Goal: Check status: Check status

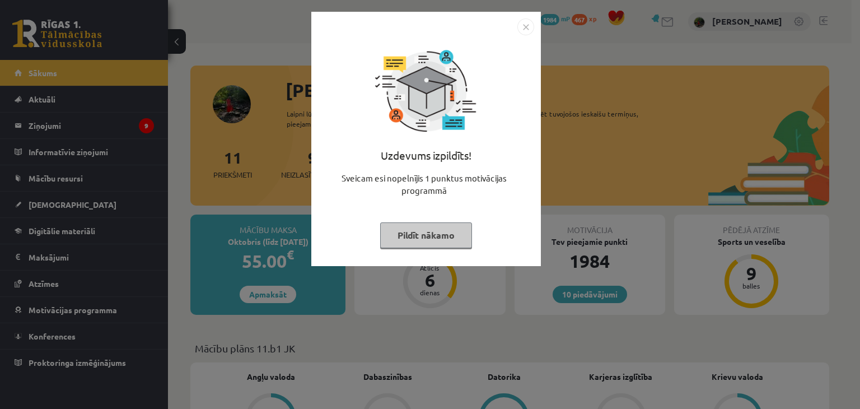
click at [408, 238] on button "Pildīt nākamo" at bounding box center [426, 235] width 92 height 26
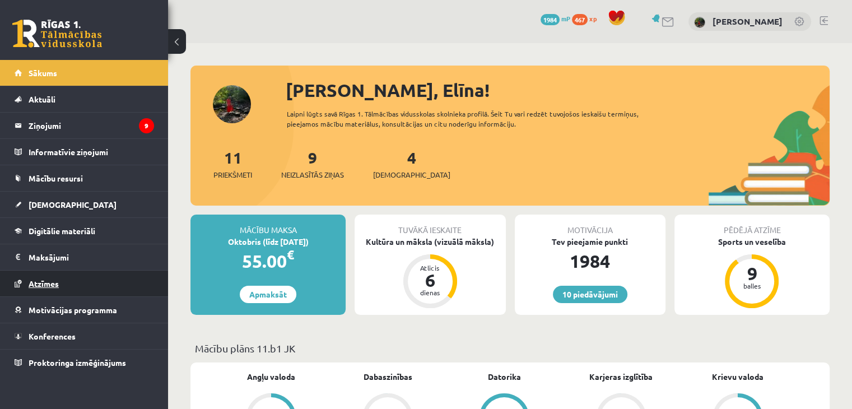
click at [65, 275] on link "Atzīmes" at bounding box center [84, 284] width 139 height 26
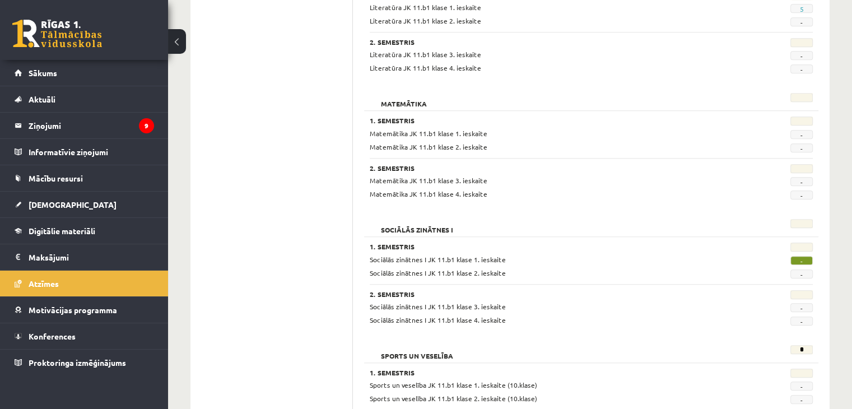
scroll to position [1060, 0]
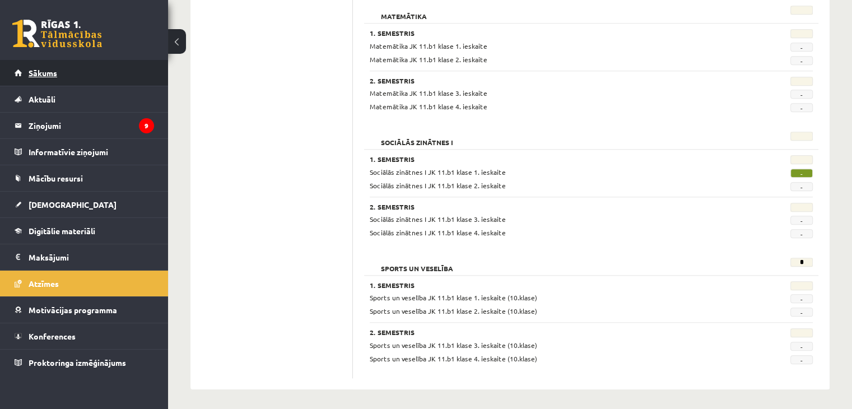
click at [92, 79] on link "Sākums" at bounding box center [84, 73] width 139 height 26
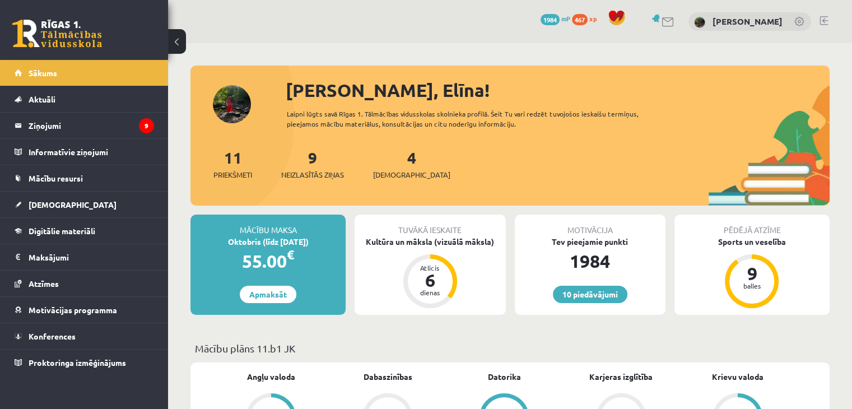
click at [826, 21] on link at bounding box center [824, 20] width 8 height 9
